Goal: Task Accomplishment & Management: Manage account settings

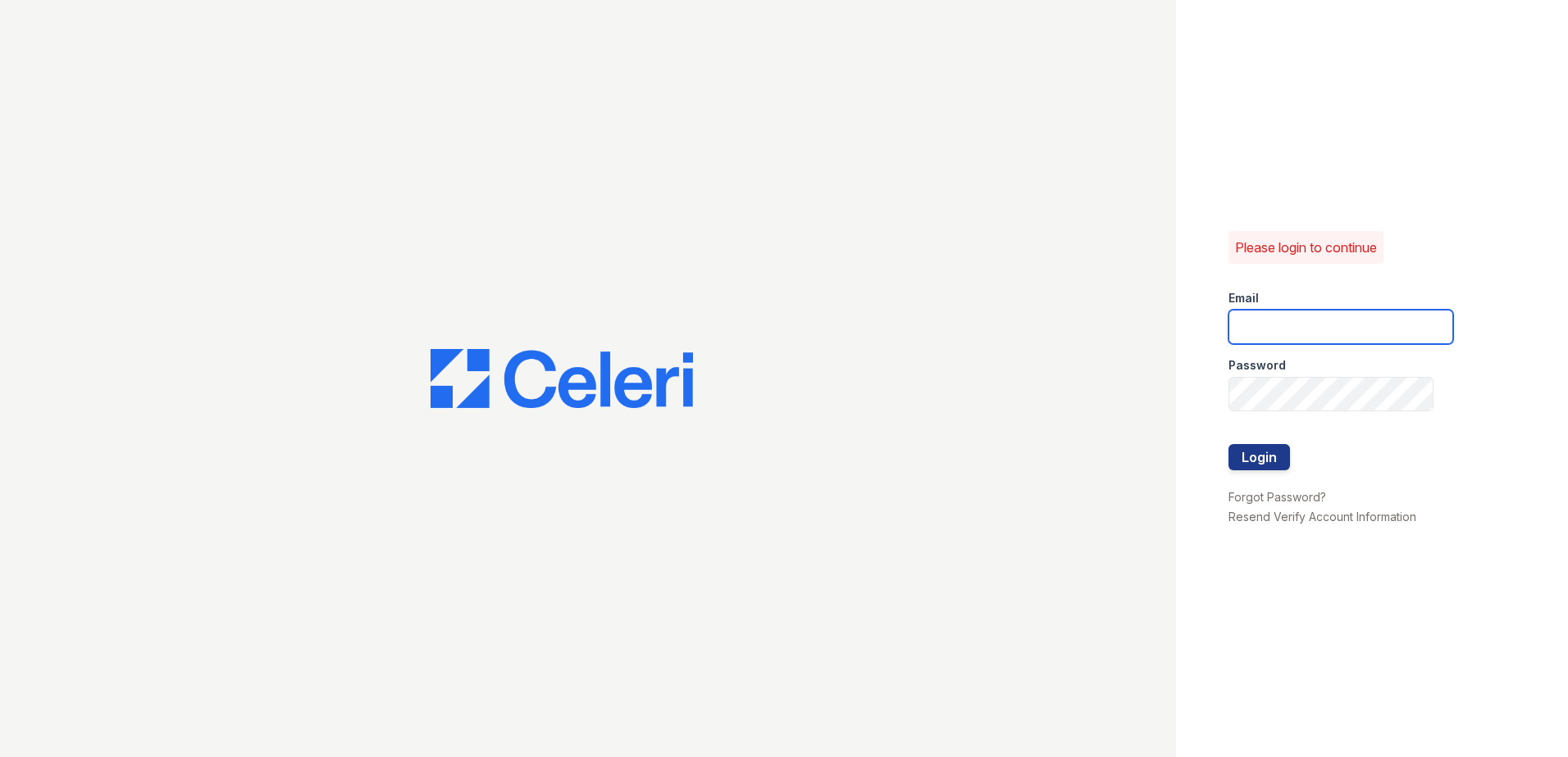
click at [1295, 339] on input "email" at bounding box center [1341, 327] width 224 height 35
type input "[EMAIL_ADDRESS][DOMAIN_NAME]"
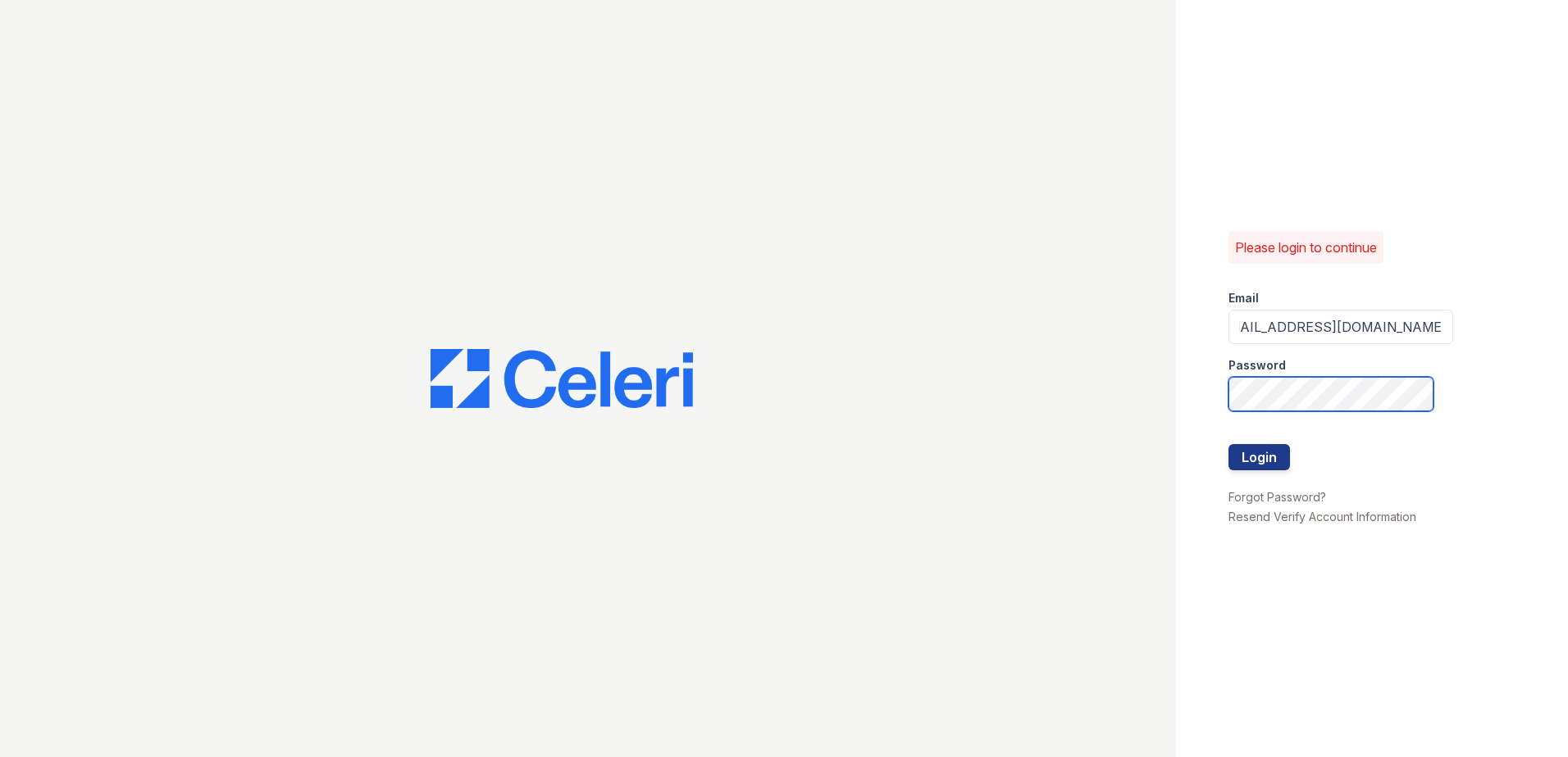
scroll to position [0, 0]
click at [1258, 466] on button "Login" at bounding box center [1259, 457] width 61 height 26
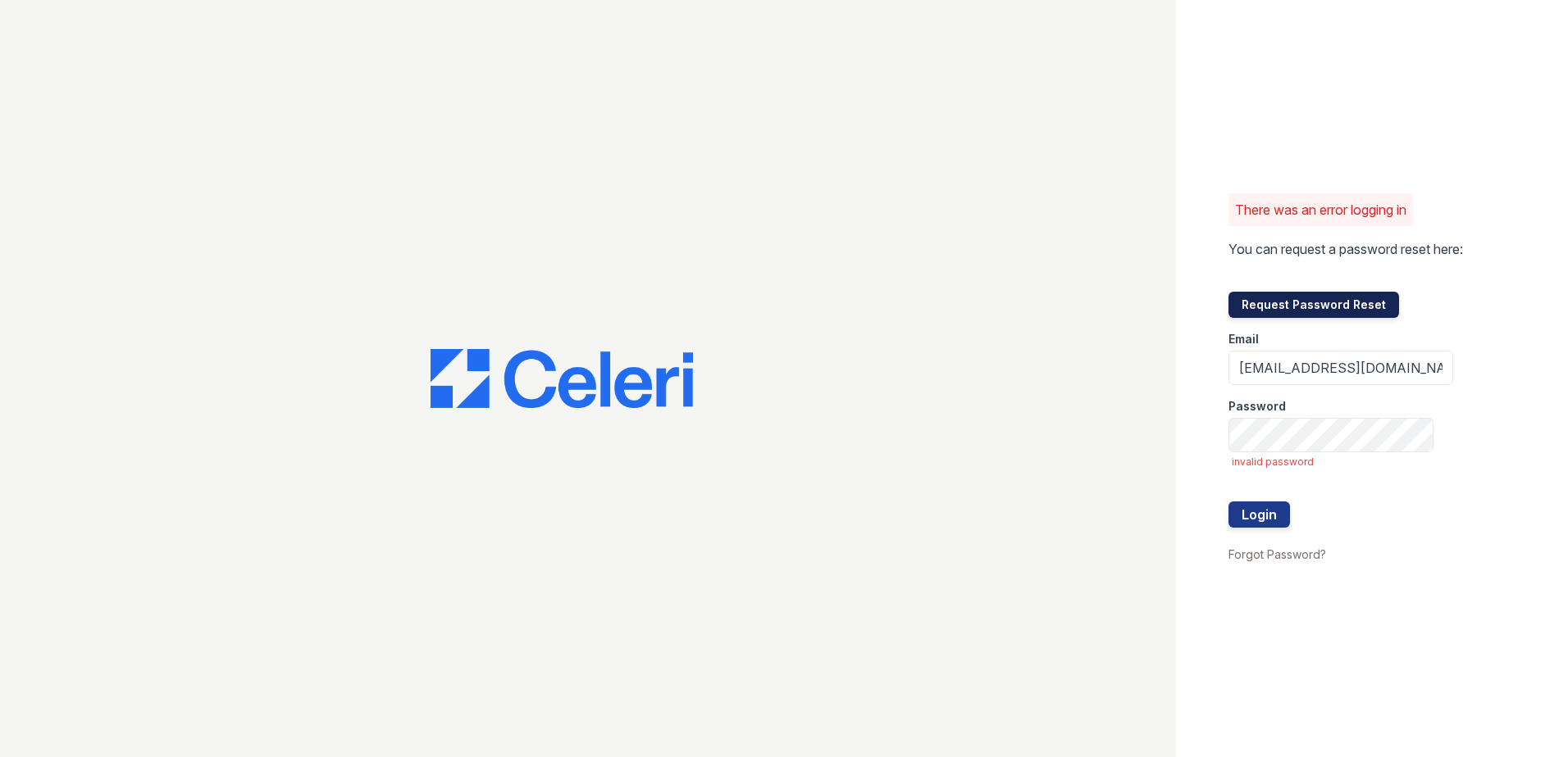
click at [1355, 298] on button "Request Password Reset" at bounding box center [1314, 305] width 171 height 26
